Goal: Task Accomplishment & Management: Manage account settings

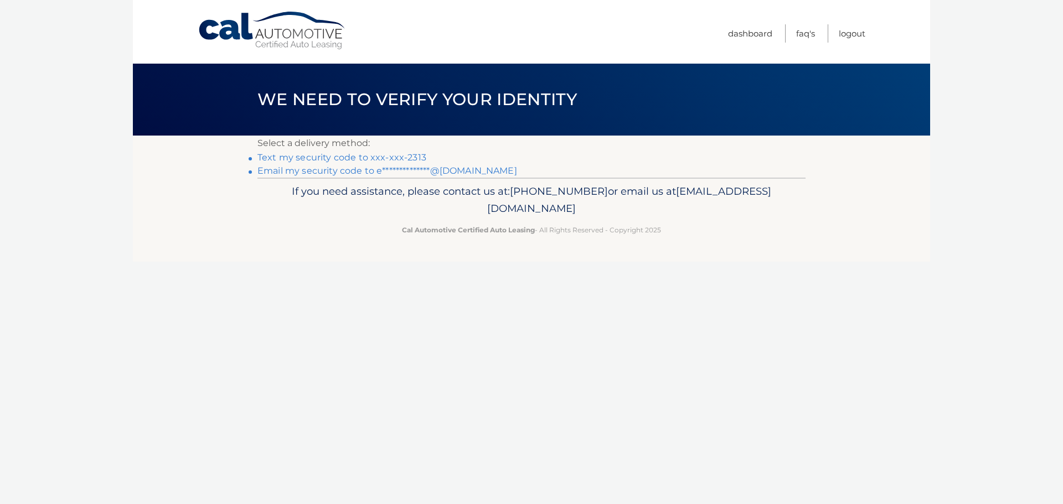
click at [307, 161] on link "Text my security code to xxx-xxx-2313" at bounding box center [341, 157] width 169 height 11
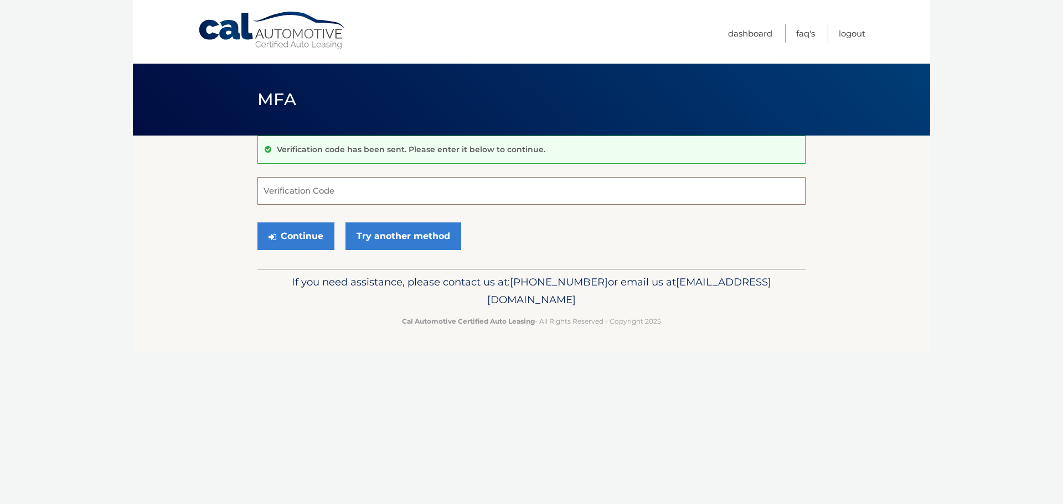
click at [331, 197] on input "Verification Code" at bounding box center [531, 191] width 548 height 28
type input "493893"
click at [304, 231] on button "Continue" at bounding box center [295, 237] width 77 height 28
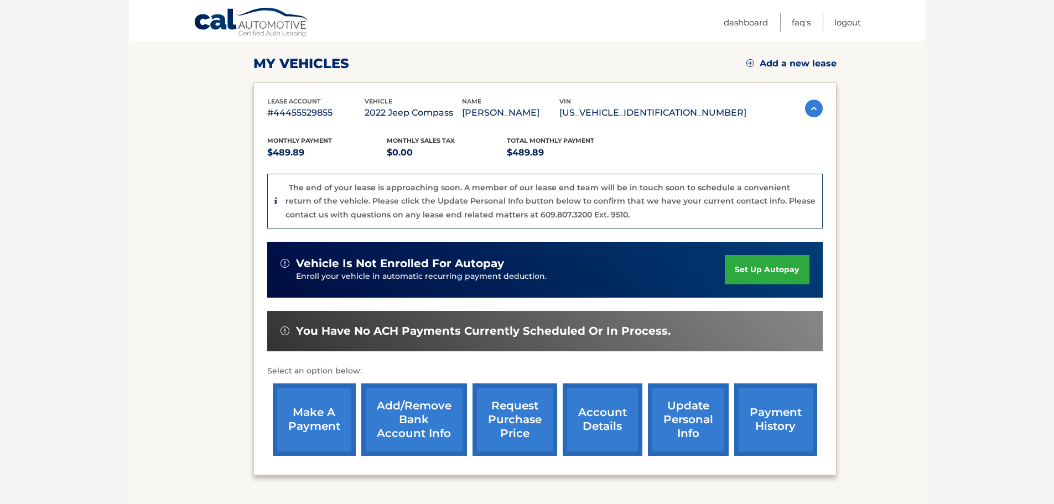
scroll to position [166, 0]
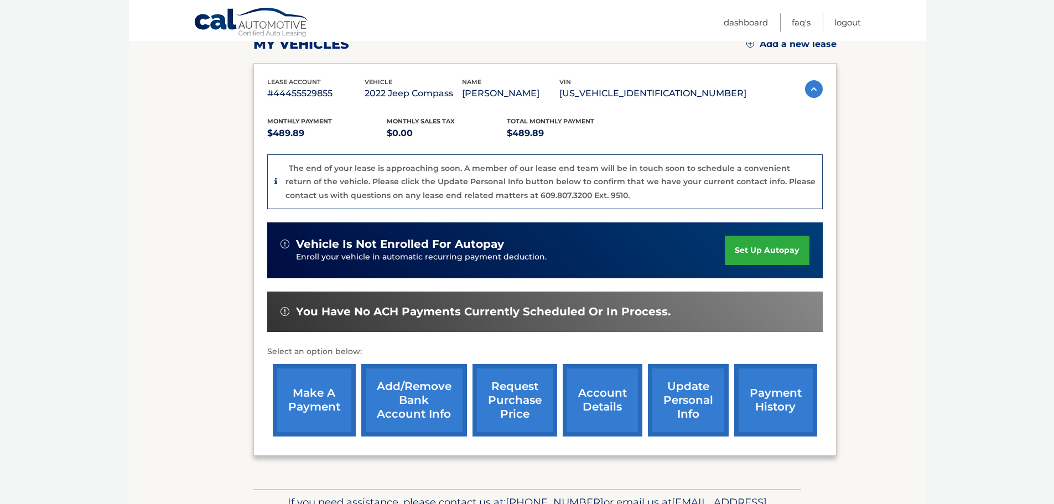
click at [700, 397] on link "update personal info" at bounding box center [688, 400] width 81 height 73
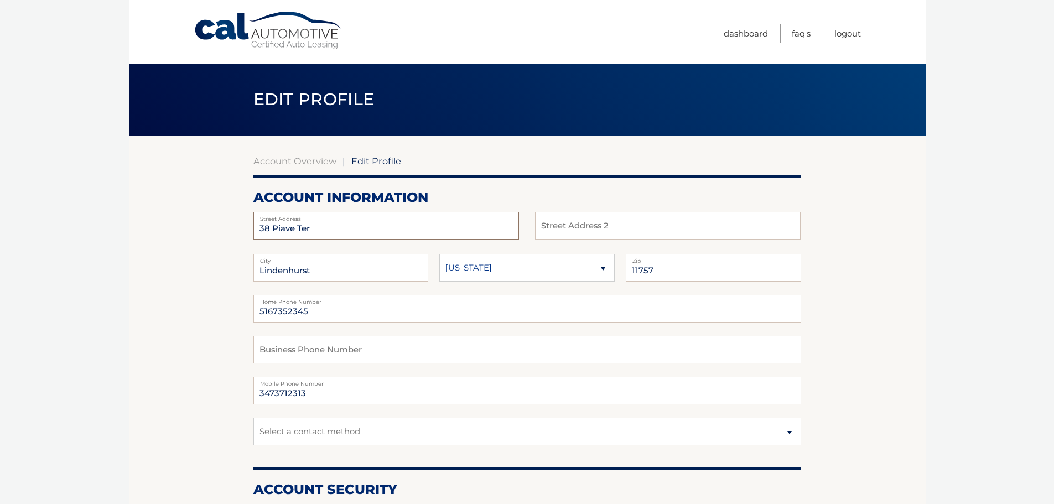
drag, startPoint x: 364, startPoint y: 229, endPoint x: 223, endPoint y: 239, distance: 142.1
type input "366 Broadway"
type input "Apt 1424"
type input "Amityville"
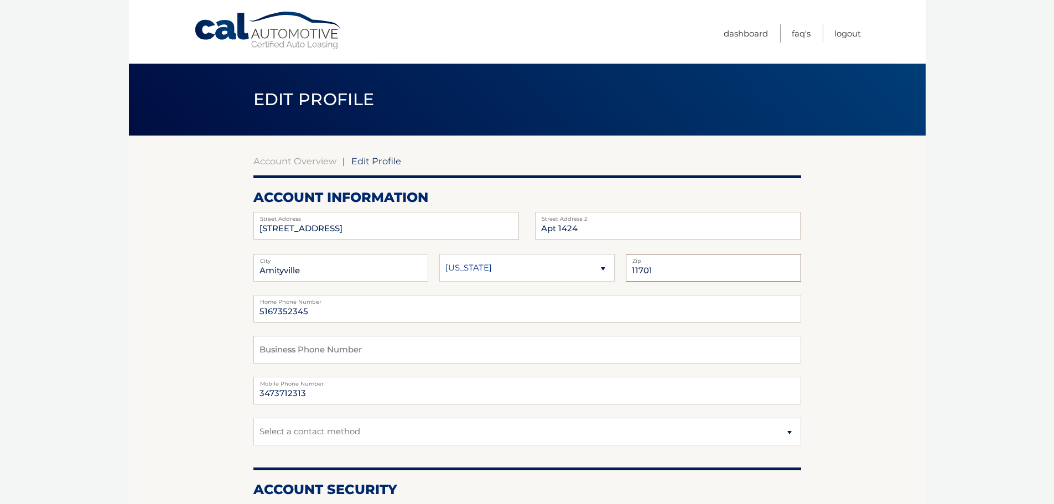
type input "11701"
type input "5"
click at [301, 347] on input "text" at bounding box center [528, 350] width 548 height 28
type input "5166943333"
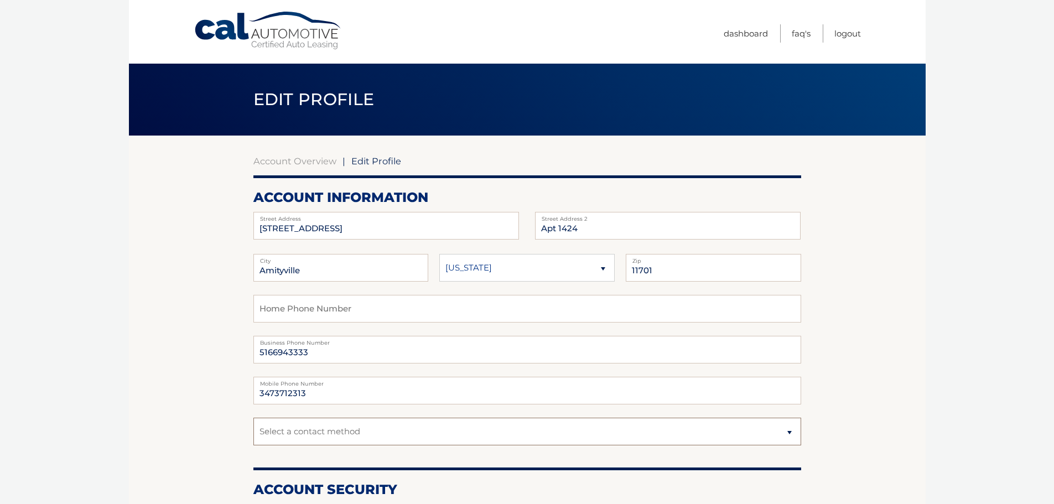
click at [348, 436] on select "Select a contact method Mobile Home" at bounding box center [528, 432] width 548 height 28
select select "1"
click at [254, 418] on select "Select a contact method Mobile Home" at bounding box center [528, 432] width 548 height 28
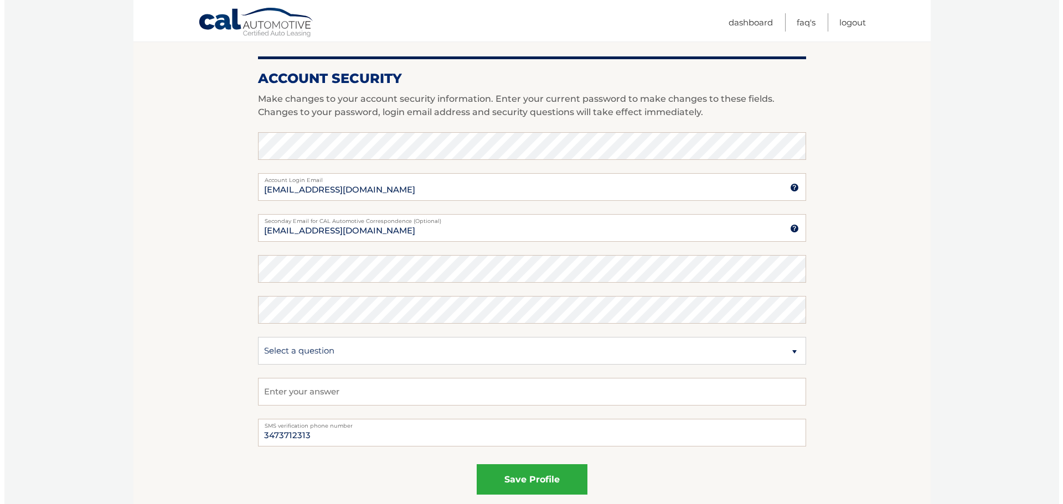
scroll to position [443, 0]
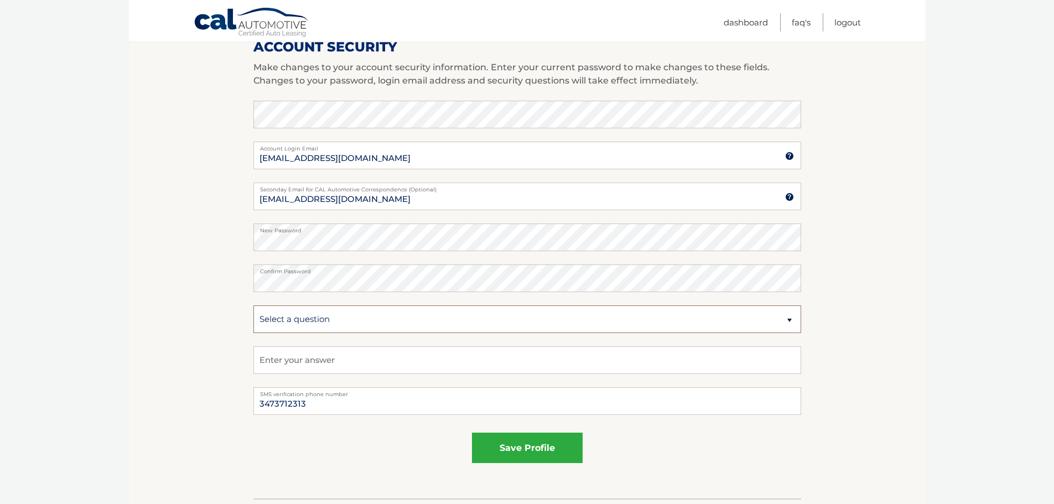
click at [342, 318] on select "Select a question What was the name of your elementary school? What is your mot…" at bounding box center [528, 320] width 548 height 28
click at [254, 306] on select "Select a question What was the name of your elementary school? What is your mot…" at bounding box center [528, 320] width 548 height 28
click at [367, 328] on select "Select a question What was the name of your elementary school? What is your mot…" at bounding box center [528, 320] width 548 height 28
select select "2"
click at [254, 306] on select "Select a question What was the name of your elementary school? What is your mot…" at bounding box center [528, 320] width 548 height 28
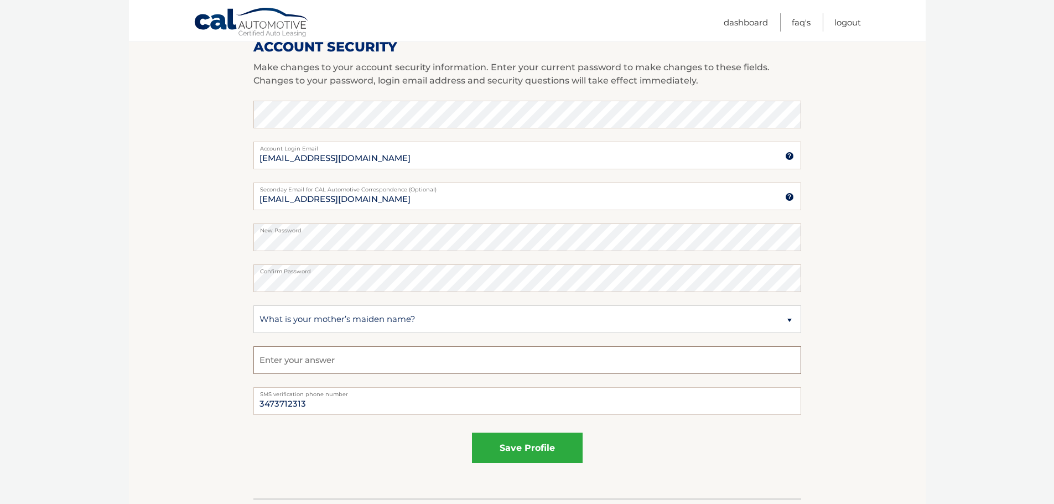
click at [331, 374] on input "text" at bounding box center [528, 361] width 548 height 28
type input "Schatz"
click at [544, 449] on button "save profile" at bounding box center [527, 448] width 111 height 30
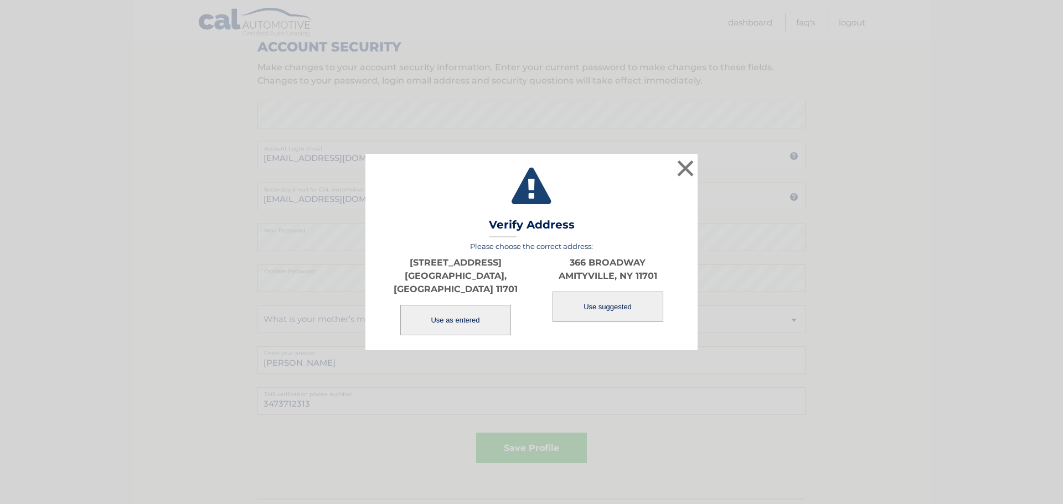
click at [586, 311] on button "Use suggested" at bounding box center [607, 307] width 111 height 30
type input "366 BROADWAY"
type input "AMITYVILLE"
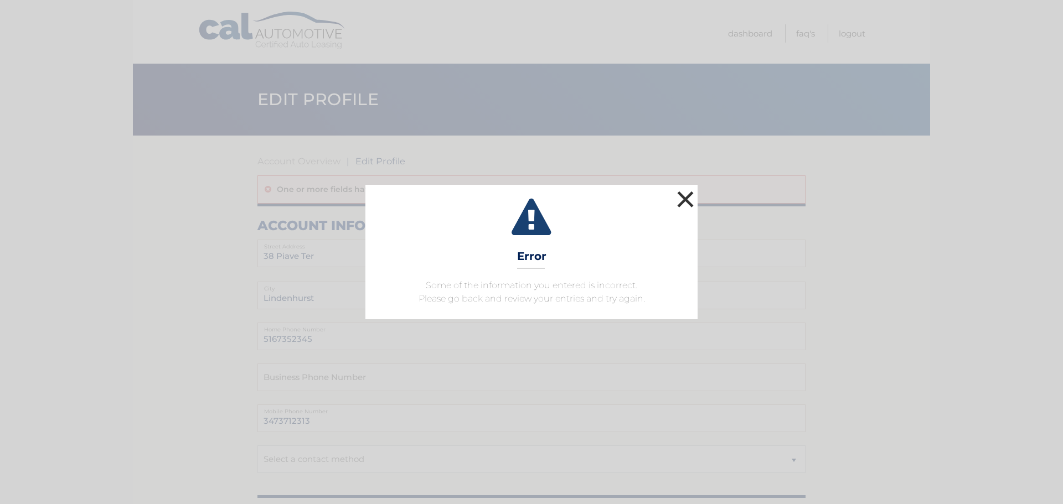
click at [685, 195] on button "×" at bounding box center [685, 199] width 22 height 22
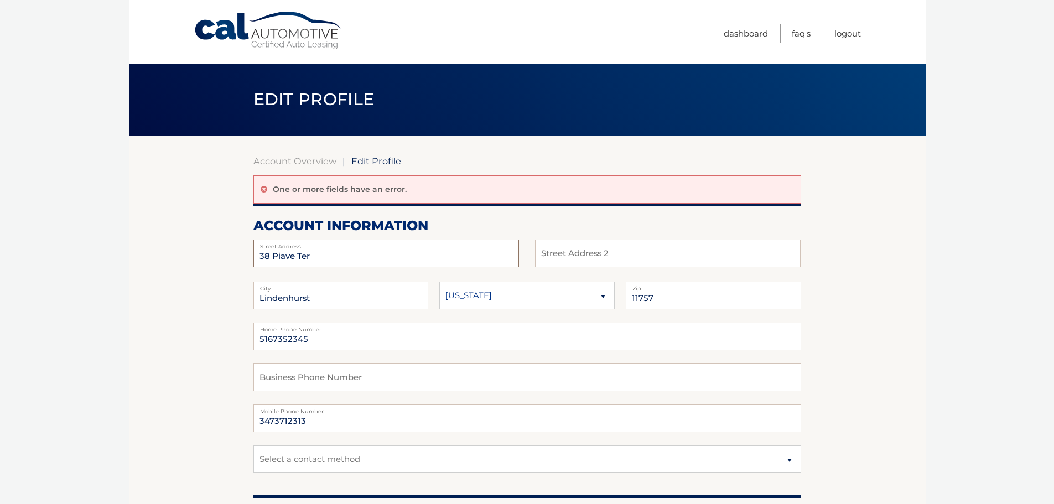
drag, startPoint x: 252, startPoint y: 256, endPoint x: 210, endPoint y: 255, distance: 42.6
type input "366 Broadway"
drag, startPoint x: 544, startPoint y: 254, endPoint x: 545, endPoint y: 261, distance: 7.2
click at [544, 255] on input "1424" at bounding box center [668, 254] width 266 height 28
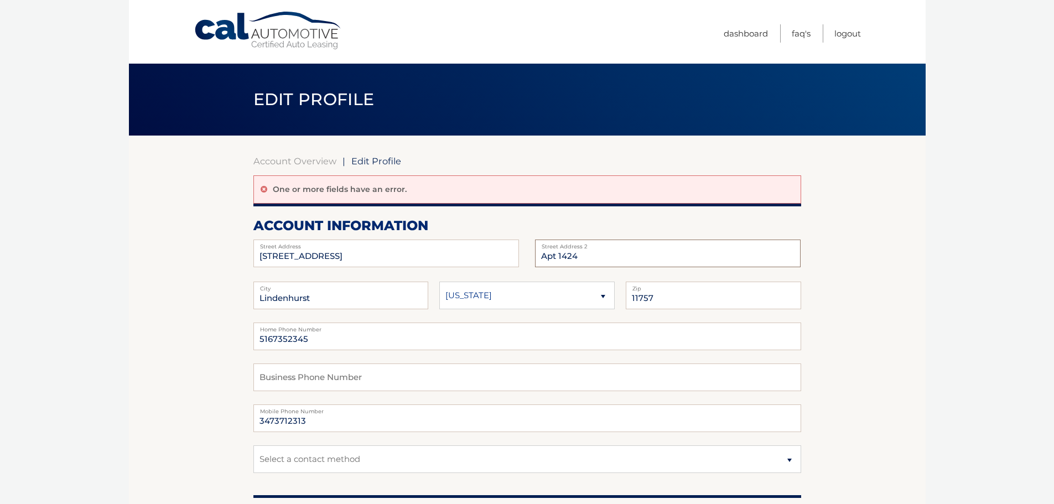
type input "Apt 1424"
drag, startPoint x: 329, startPoint y: 298, endPoint x: 169, endPoint y: 293, distance: 160.1
type input "Amityville"
click at [582, 250] on input "Apt 1424" at bounding box center [668, 254] width 266 height 28
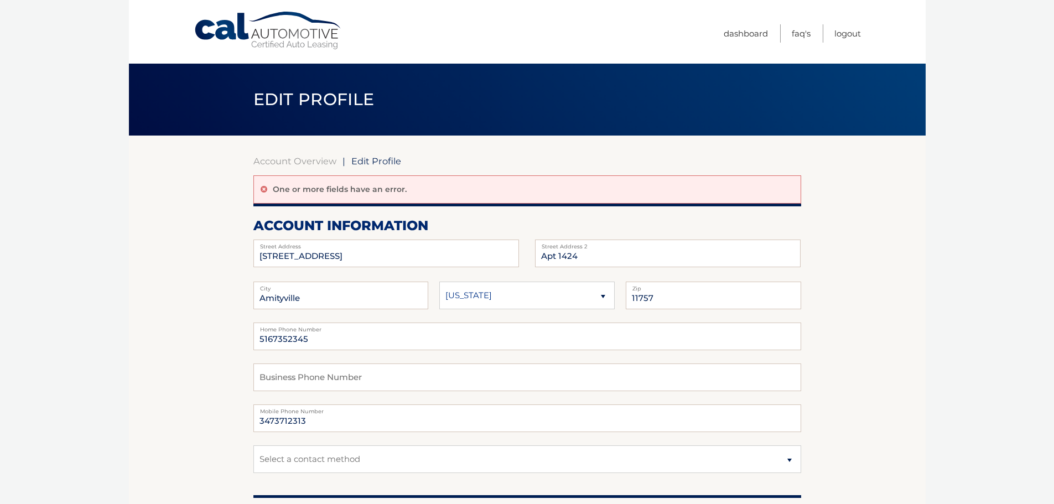
click at [504, 293] on select "Alaska Alabama Arkansas Arizona California" at bounding box center [526, 296] width 175 height 28
click at [439, 282] on select "Alaska Alabama Arkansas Arizona California" at bounding box center [526, 296] width 175 height 28
click at [689, 299] on input "11757" at bounding box center [713, 296] width 175 height 28
type input "11701"
drag, startPoint x: 470, startPoint y: 349, endPoint x: 386, endPoint y: 329, distance: 86.6
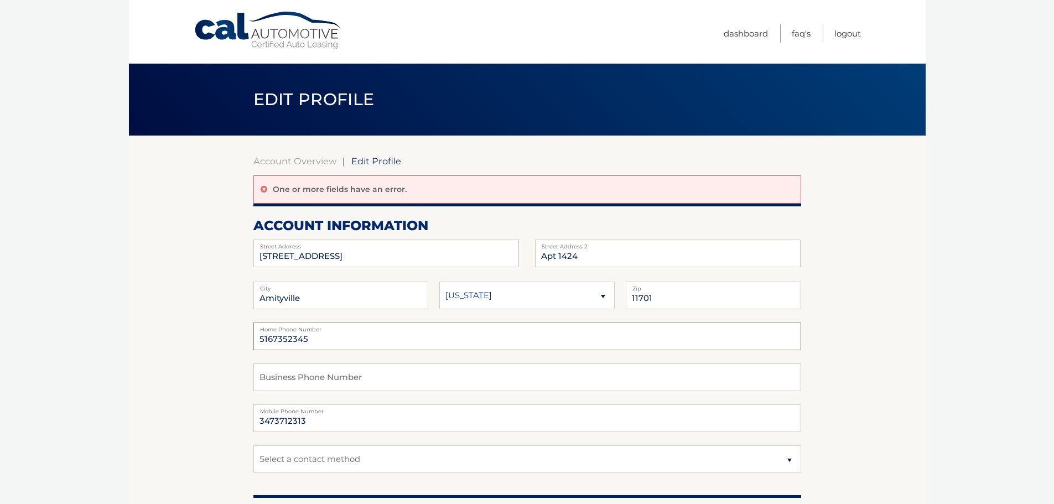
click at [470, 349] on input "5167352345" at bounding box center [528, 337] width 548 height 28
drag, startPoint x: 320, startPoint y: 338, endPoint x: 178, endPoint y: 338, distance: 142.3
click at [315, 369] on input "text" at bounding box center [528, 378] width 548 height 28
type input "516694333"
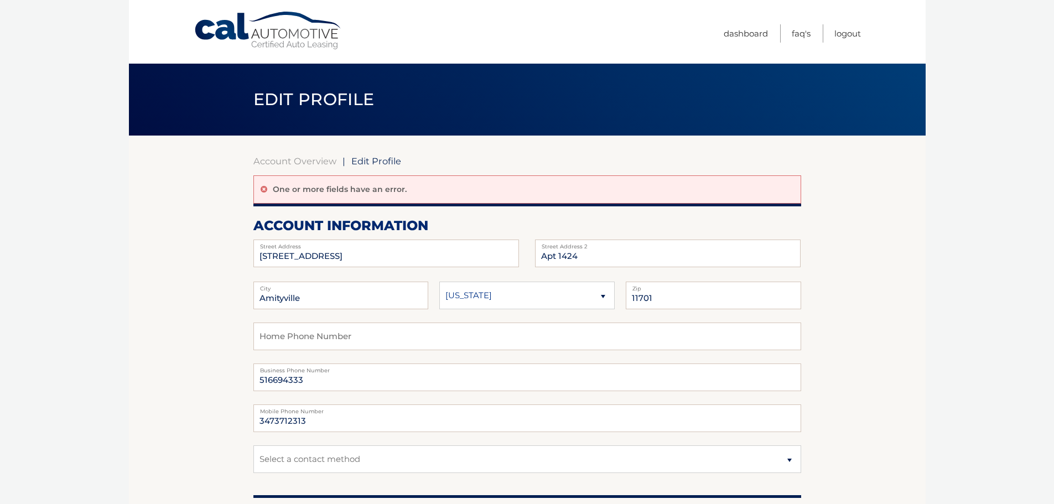
click at [1041, 258] on body "Cal Automotive Menu Dashboard FAQ's Logout | Zip" at bounding box center [527, 252] width 1054 height 504
click at [951, 251] on body "Cal Automotive Menu Dashboard FAQ's Logout | Zip" at bounding box center [527, 252] width 1054 height 504
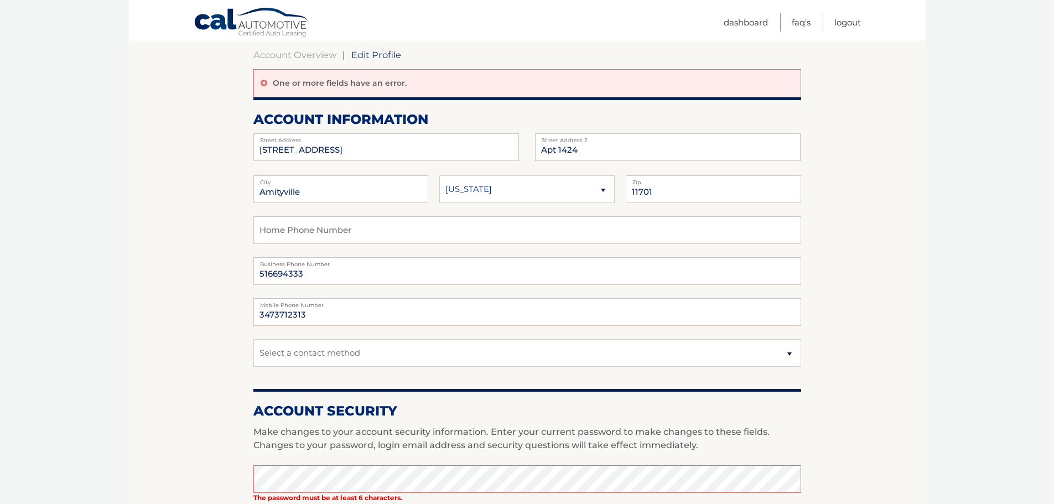
scroll to position [111, 0]
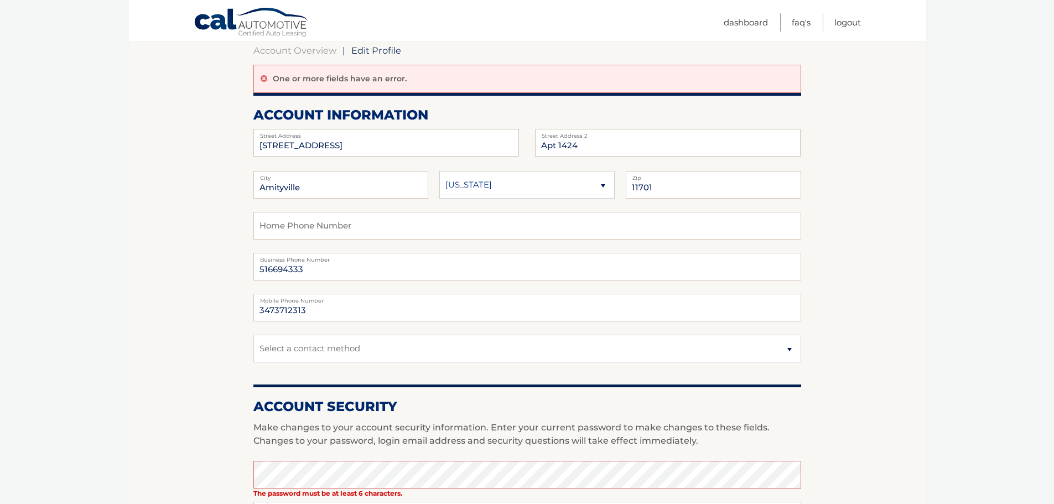
click at [449, 374] on fieldset "Home Phone Number 516694333 Business Phone Number 3473712313 Mobile Phone Numbe…" at bounding box center [528, 294] width 548 height 164
click at [358, 370] on fieldset "Home Phone Number 516694333 Business Phone Number 3473712313 Mobile Phone Numbe…" at bounding box center [528, 294] width 548 height 164
click at [387, 348] on select "Select a contact method Mobile Home" at bounding box center [528, 349] width 548 height 28
select select "1"
click at [254, 335] on select "Select a contact method Mobile Home" at bounding box center [528, 349] width 548 height 28
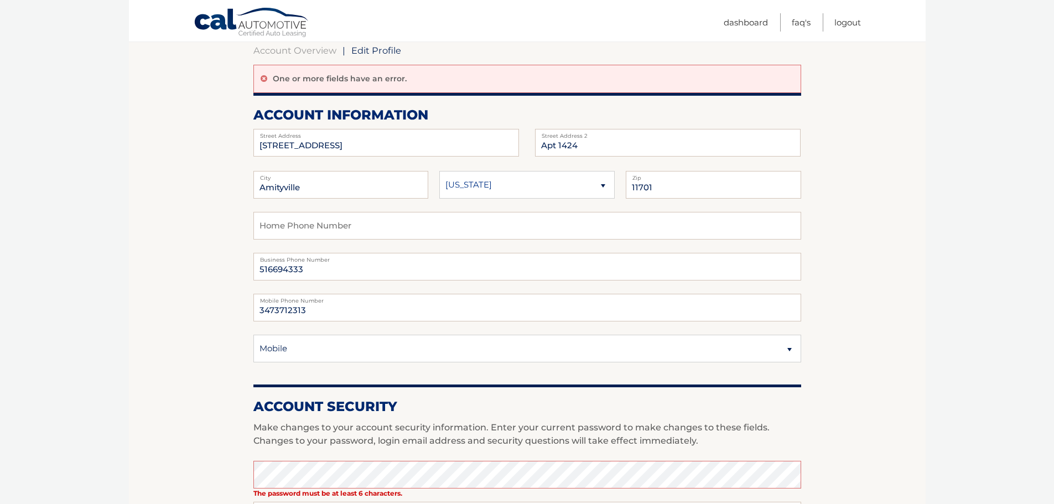
click at [785, 363] on fieldset "Home Phone Number 516694333 Business Phone Number 3473712313 Mobile Phone Numbe…" at bounding box center [528, 294] width 548 height 164
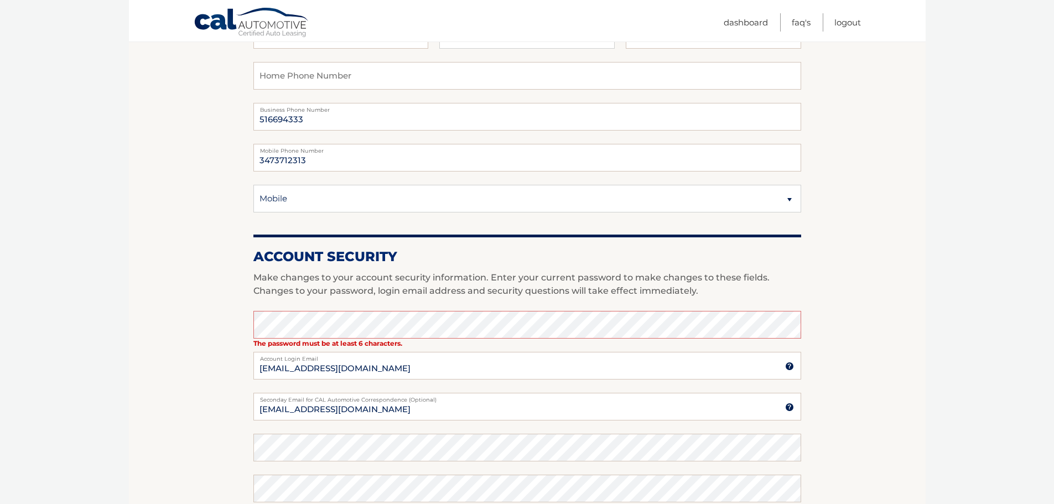
scroll to position [277, 0]
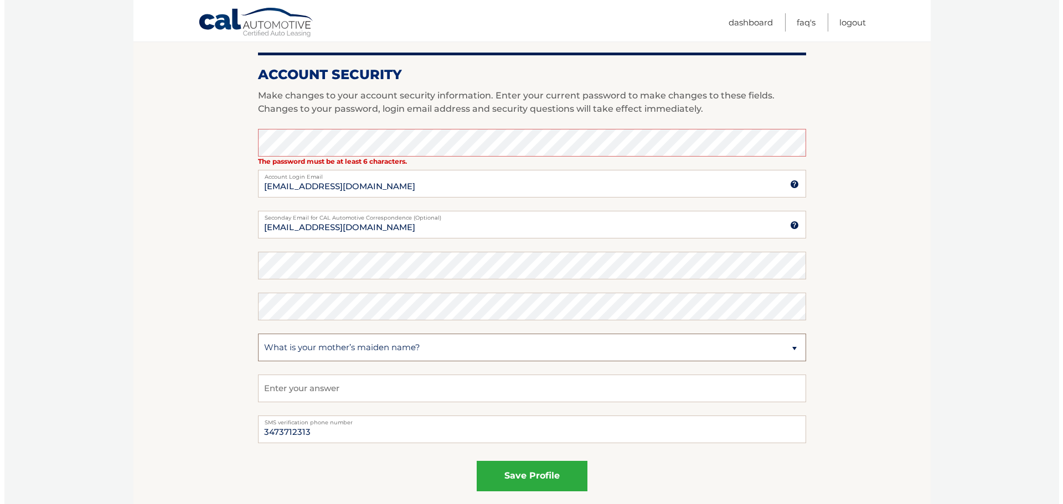
scroll to position [498, 0]
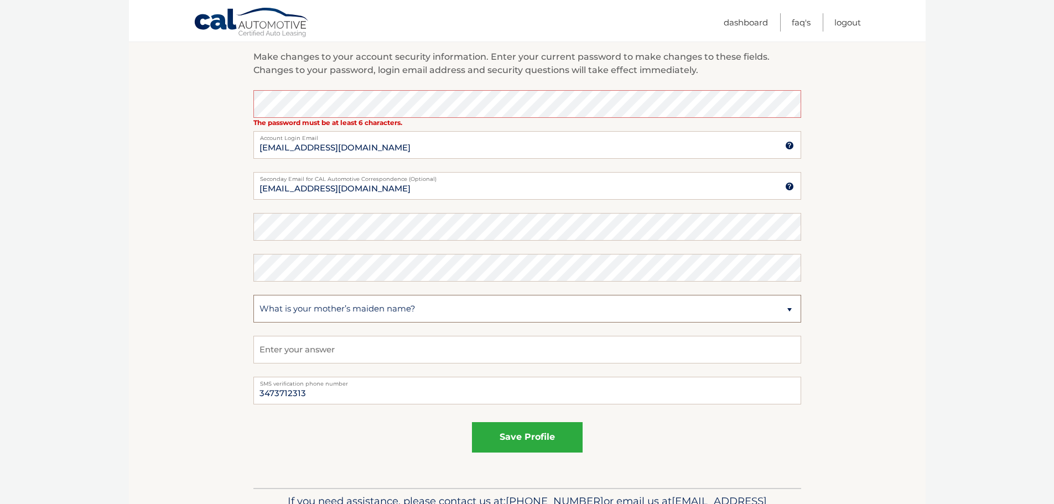
click at [427, 347] on fieldset "The password must be at least 6 characters. Enter your current password to make…" at bounding box center [528, 233] width 548 height 287
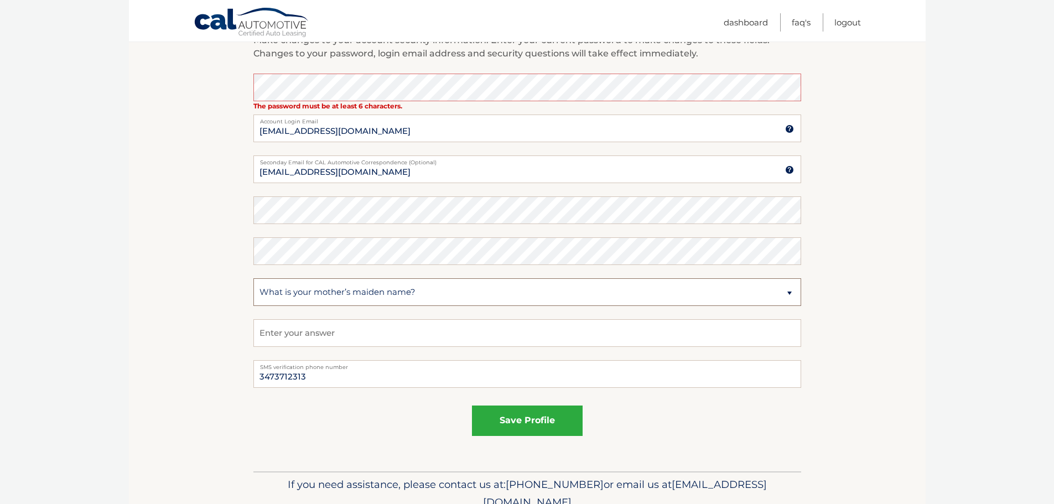
click at [392, 294] on select "Select a question What was the name of your elementary school? What is your mot…" at bounding box center [528, 292] width 548 height 28
click at [254, 278] on select "Select a question What was the name of your elementary school? What is your mot…" at bounding box center [528, 292] width 548 height 28
click at [313, 338] on input "text" at bounding box center [528, 333] width 548 height 28
type input "Schatz"
click at [328, 478] on p "If you need assistance, please contact us at: 609-807-3200 or email us at Custo…" at bounding box center [528, 493] width 534 height 35
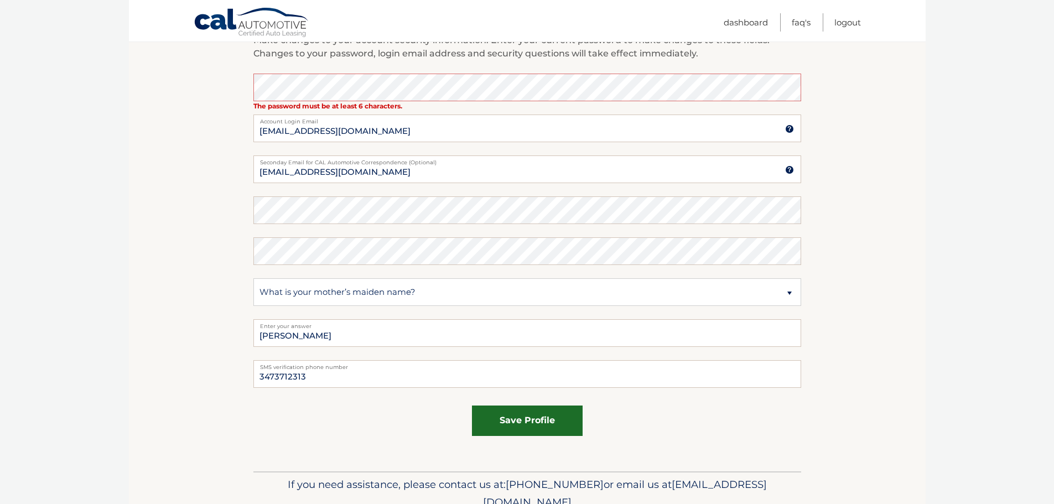
click at [528, 421] on button "save profile" at bounding box center [527, 421] width 111 height 30
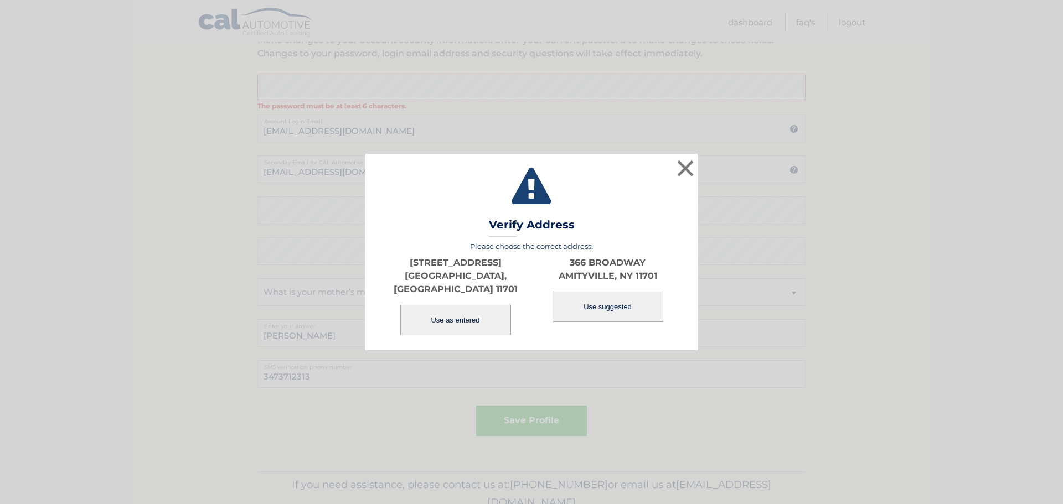
click at [620, 311] on button "Use suggested" at bounding box center [607, 307] width 111 height 30
type input "366 BROADWAY"
type input "AMITYVILLE"
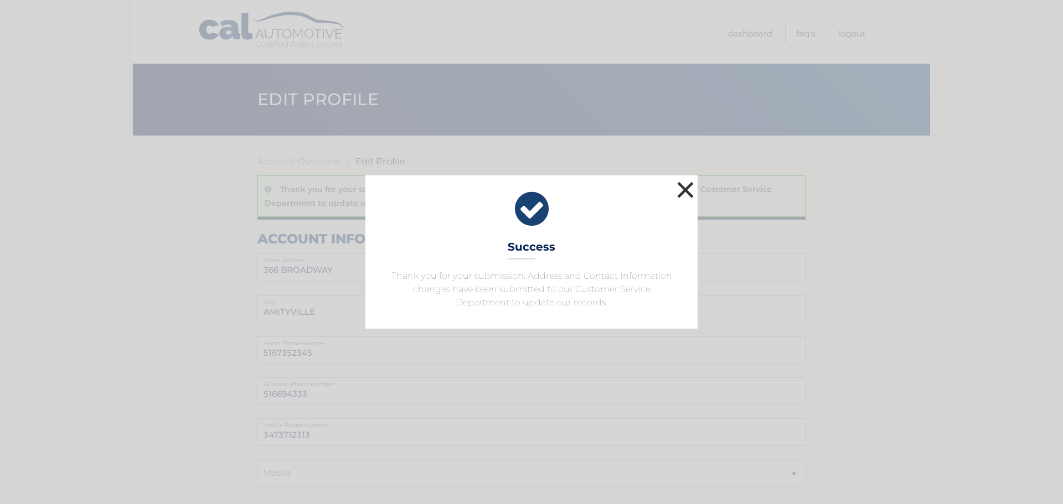
click at [681, 193] on button "×" at bounding box center [685, 190] width 22 height 22
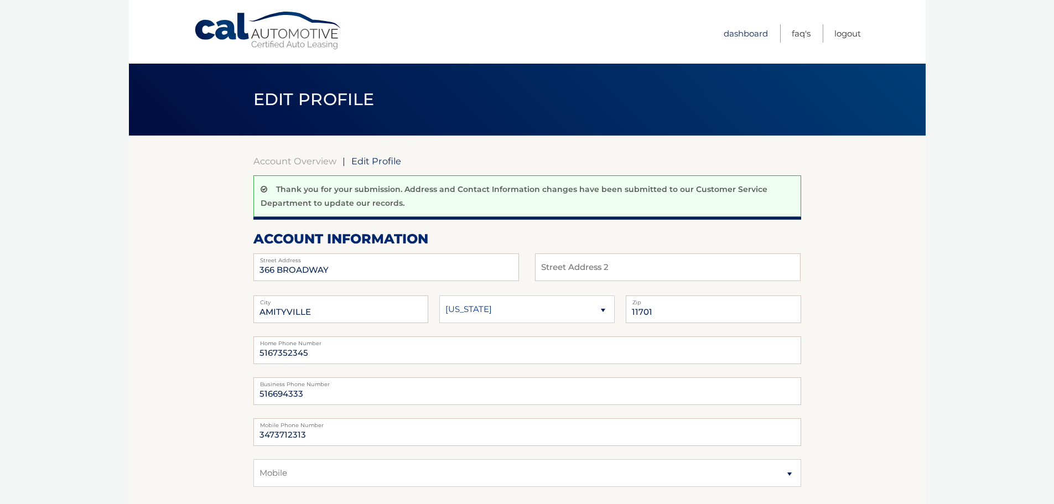
click at [740, 39] on link "Dashboard" at bounding box center [746, 33] width 44 height 18
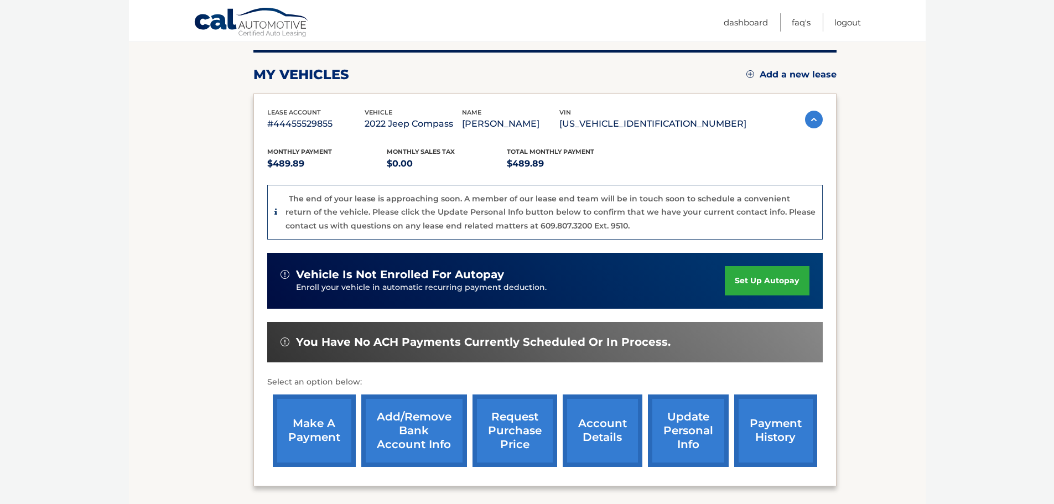
scroll to position [125, 0]
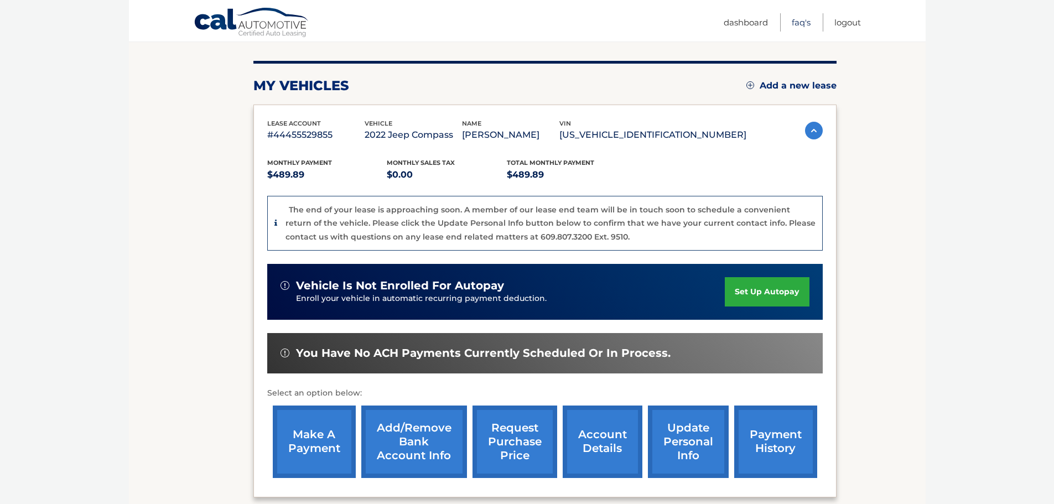
click at [795, 20] on link "FAQ's" at bounding box center [801, 22] width 19 height 18
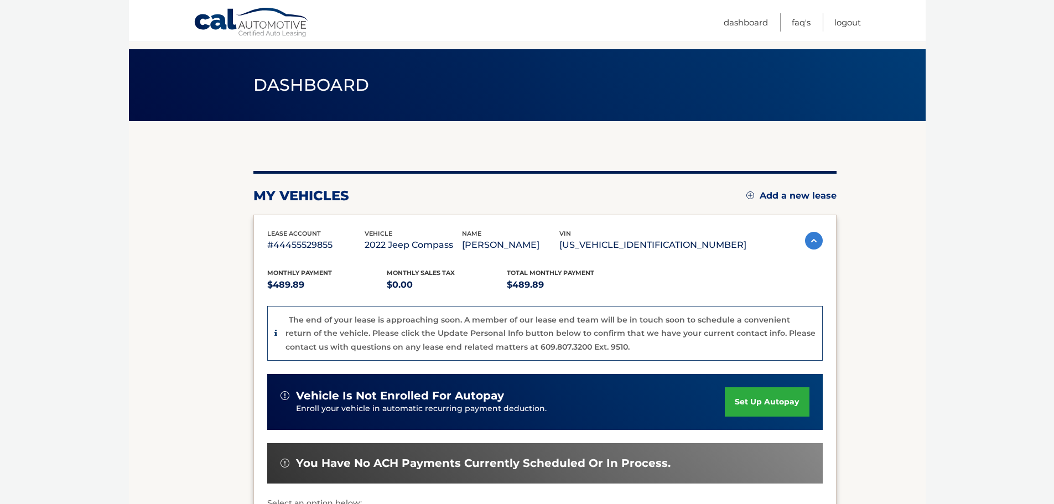
scroll to position [14, 0]
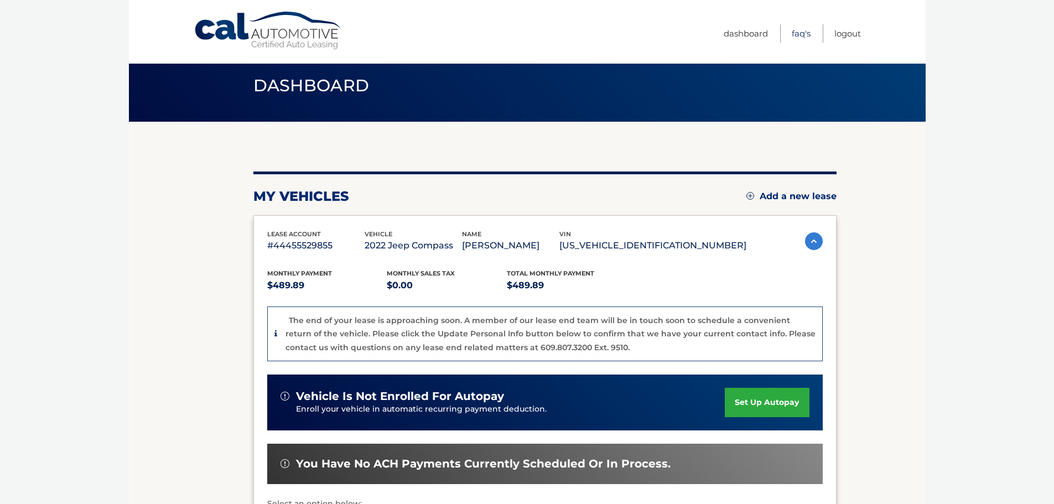
click at [797, 34] on link "FAQ's" at bounding box center [801, 33] width 19 height 18
